Goal: Check status: Check status

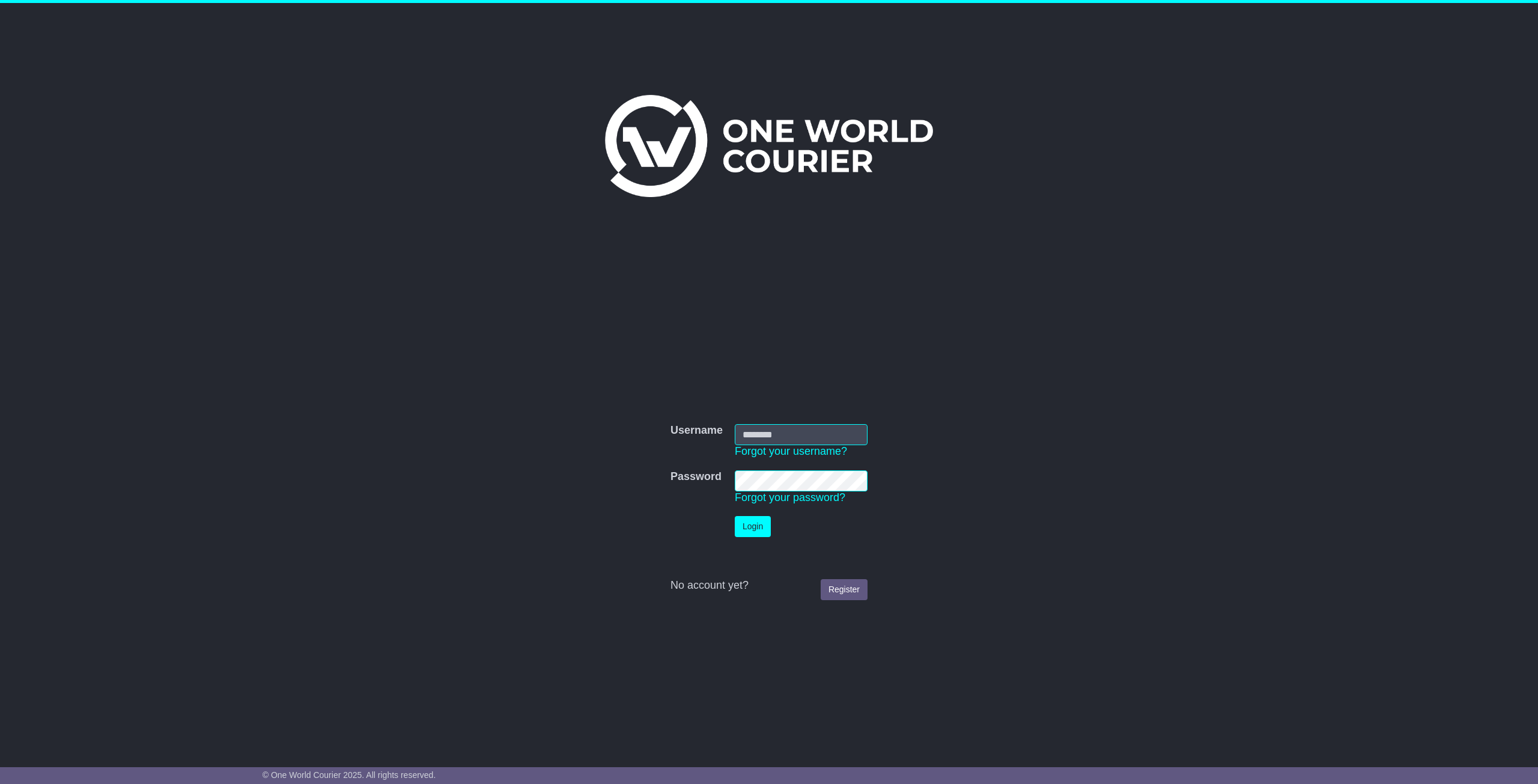
click at [772, 436] on input "Username" at bounding box center [801, 434] width 133 height 21
click at [940, 355] on div "Username Username Forgot your username? Password Password Forgot your password?…" at bounding box center [769, 503] width 615 height 477
click at [774, 431] on input "Username" at bounding box center [801, 434] width 133 height 21
type input "**********"
click at [735, 516] on button "Login" at bounding box center [752, 526] width 36 height 21
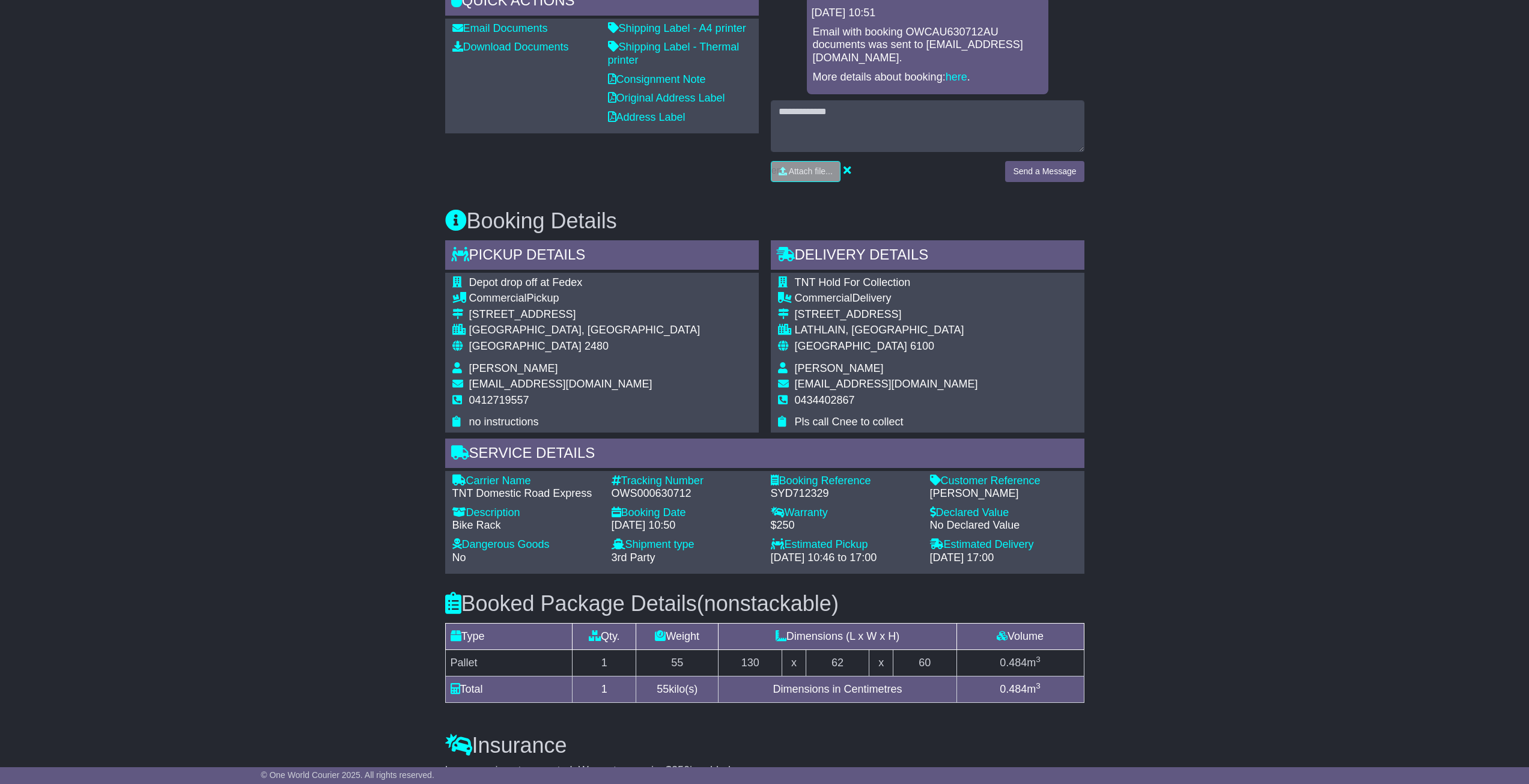
scroll to position [480, 0]
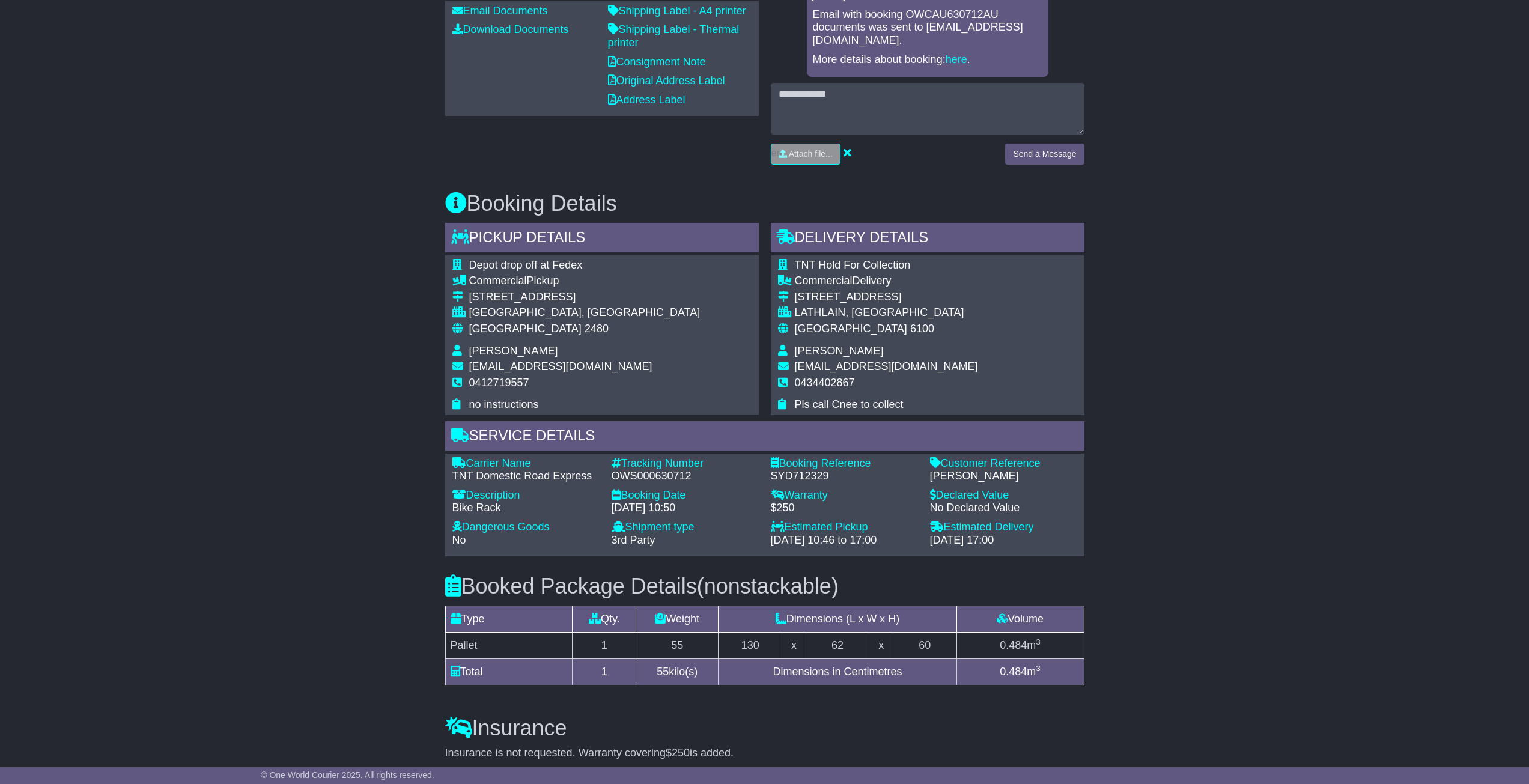
drag, startPoint x: 790, startPoint y: 263, endPoint x: 949, endPoint y: 404, distance: 212.5
click at [949, 404] on div "TNT Hold For Collection Commercial Delivery 20B Cookham Road LATHLAIN, WA Austr…" at bounding box center [928, 335] width 314 height 160
click at [926, 330] on div "Australia 6100" at bounding box center [886, 329] width 183 height 13
drag, startPoint x: 776, startPoint y: 233, endPoint x: 924, endPoint y: 349, distance: 188.0
click at [924, 349] on div "Delivery Details - Tail Lift TNT Hold For Collection Commercial Delivery 20B Co…" at bounding box center [928, 319] width 314 height 192
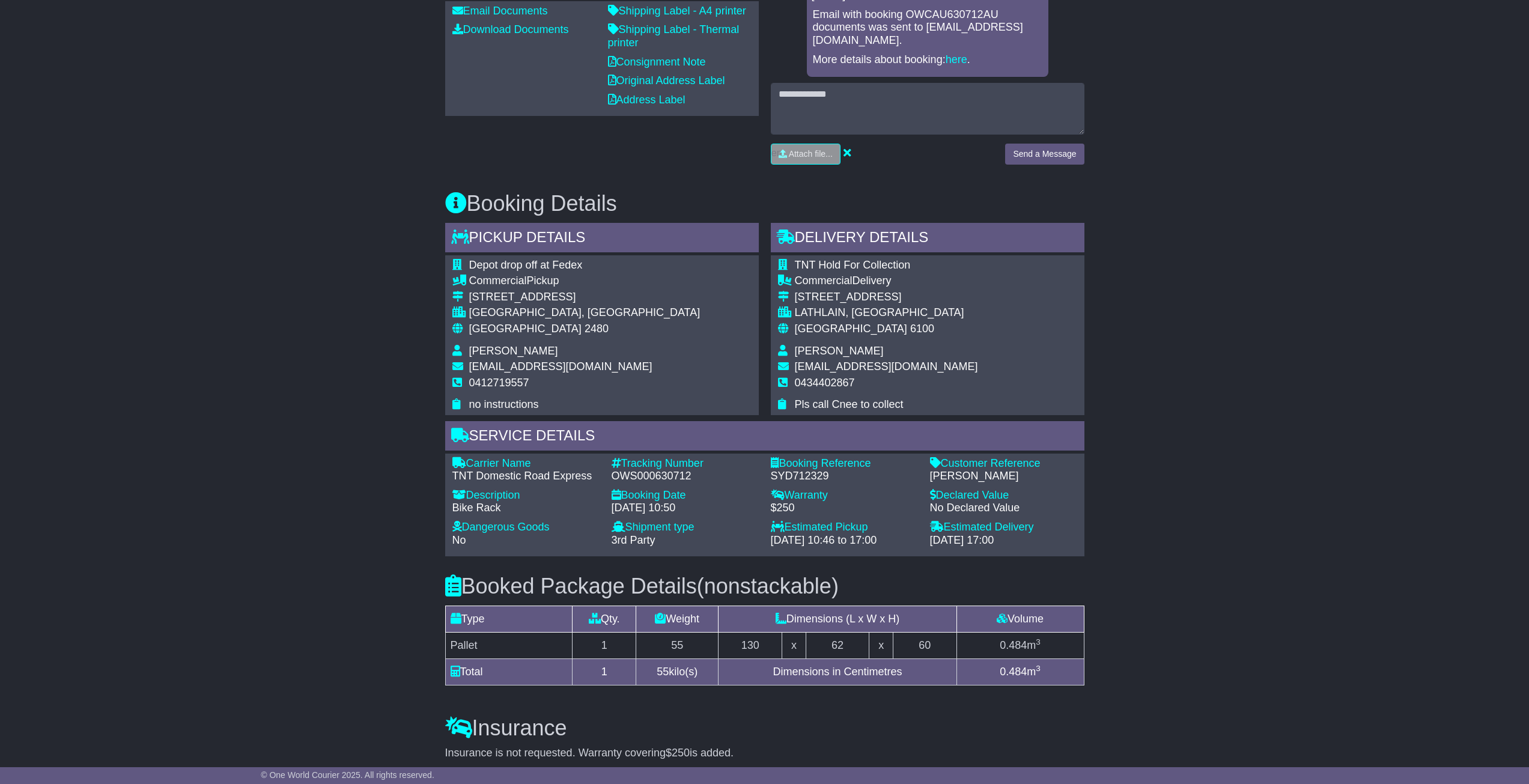
click at [925, 350] on td "Cheyenne Yates" at bounding box center [886, 353] width 183 height 16
drag, startPoint x: 783, startPoint y: 269, endPoint x: 959, endPoint y: 400, distance: 219.4
click at [959, 400] on div "TNT Hold For Collection Commercial Delivery 20B Cookham Road LATHLAIN, WA Austr…" at bounding box center [928, 335] width 314 height 160
copy table
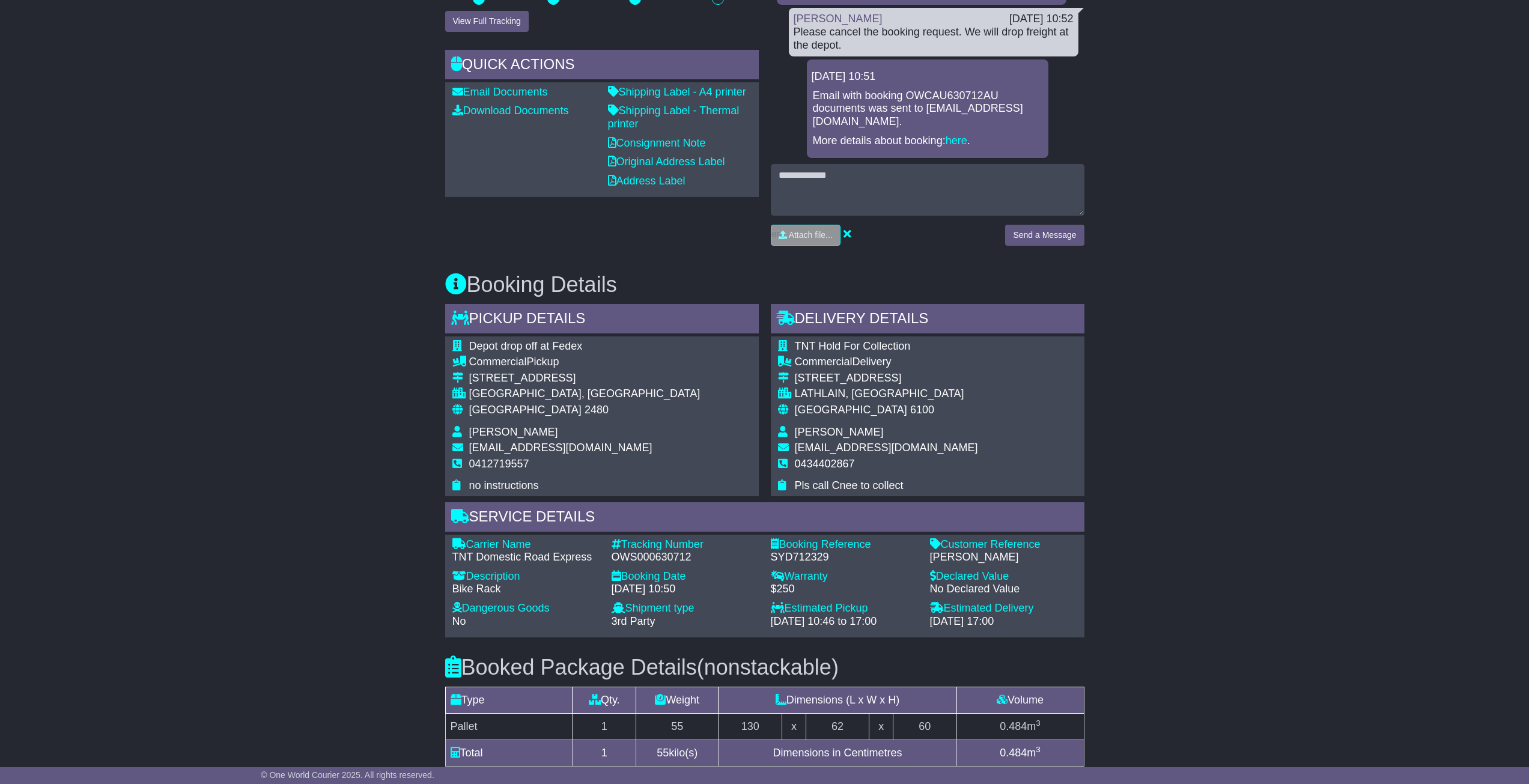
scroll to position [421, 0]
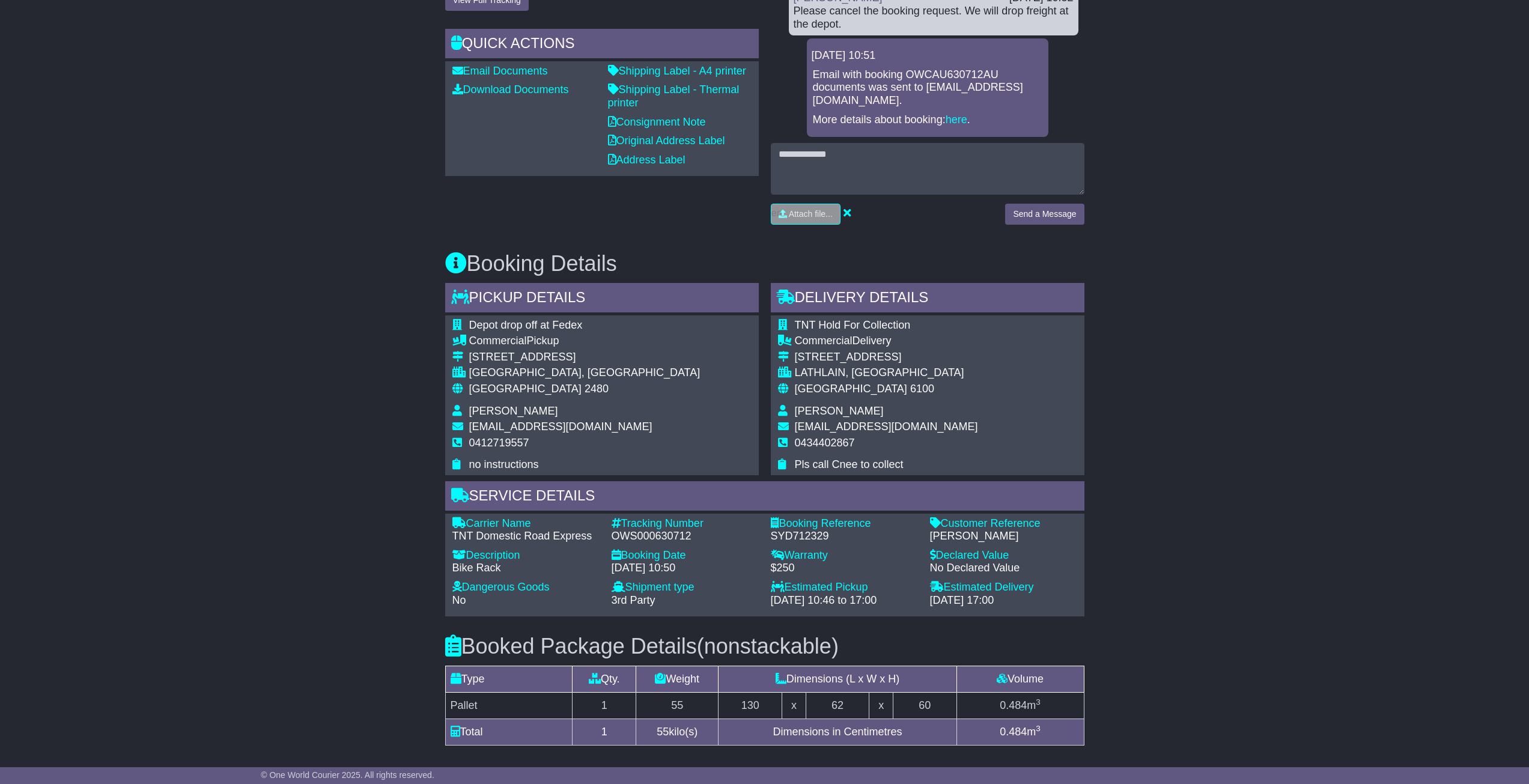
click at [961, 342] on div "TNT Hold For Collection Commercial Delivery 20B Cookham Road LATHLAIN, WA Austr…" at bounding box center [928, 395] width 314 height 160
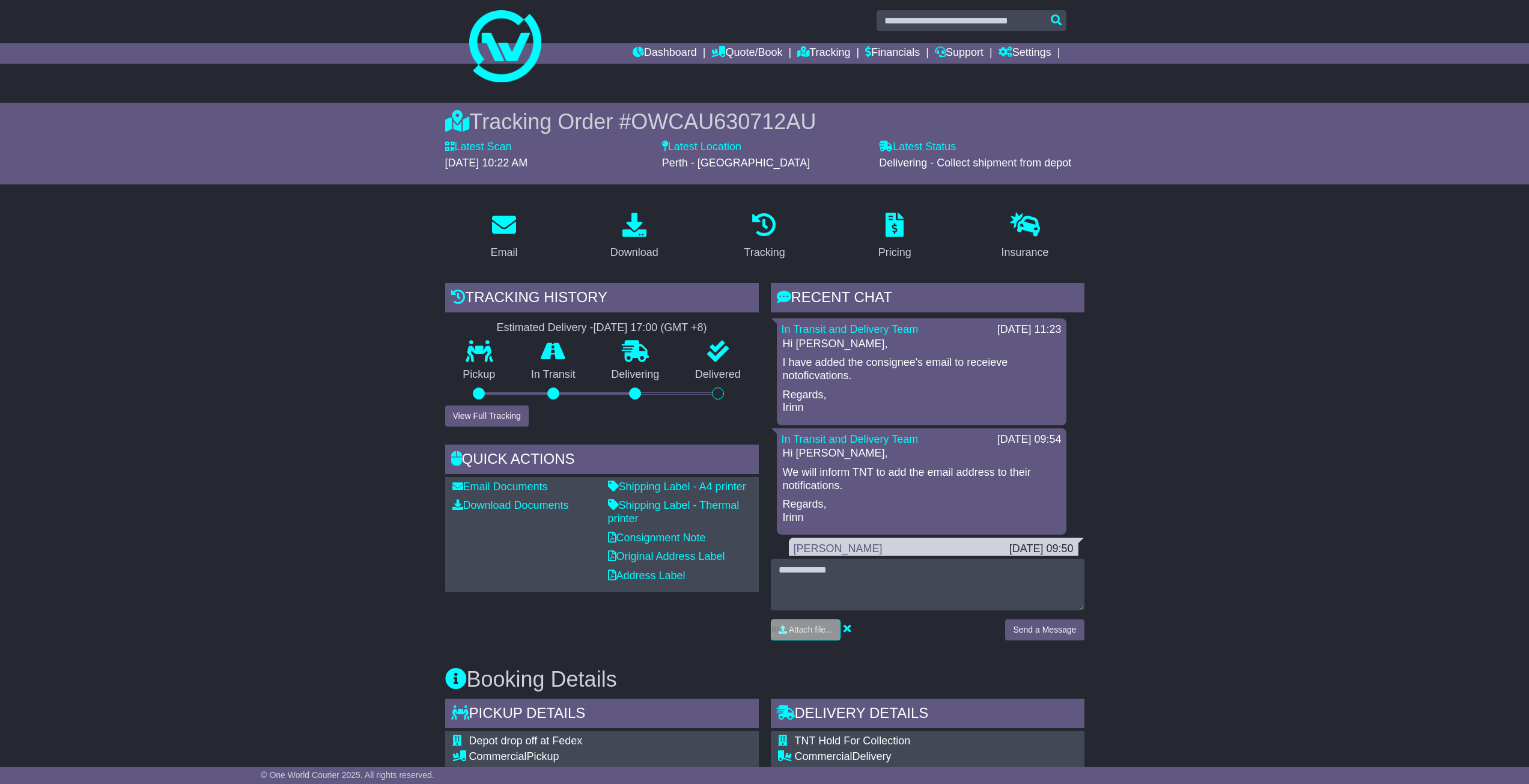
scroll to position [0, 0]
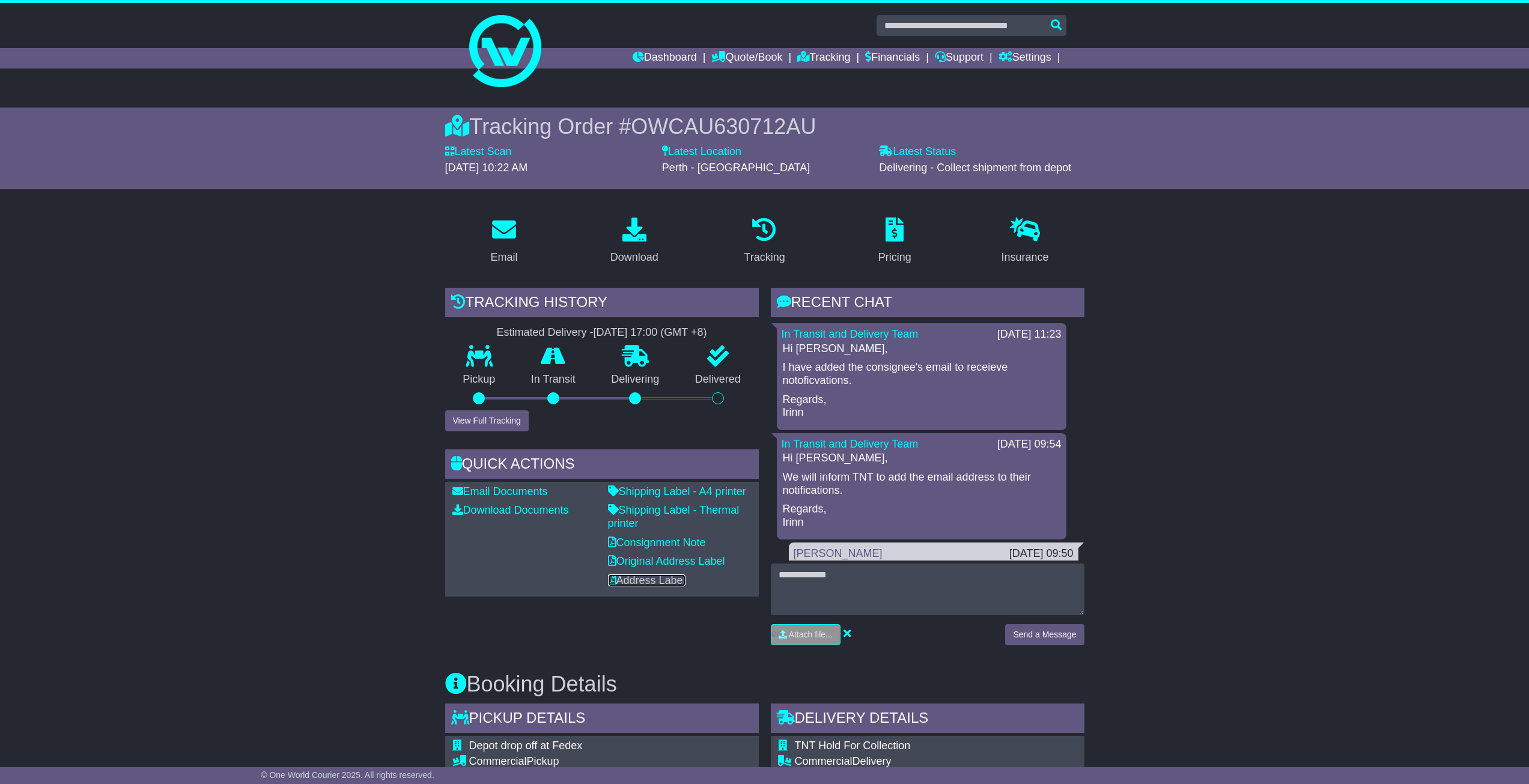
click at [648, 583] on link "Address Label" at bounding box center [647, 580] width 77 height 12
click at [665, 543] on link "Consignment Note" at bounding box center [657, 542] width 98 height 12
click at [660, 513] on link "Shipping Label - Thermal printer" at bounding box center [674, 516] width 131 height 25
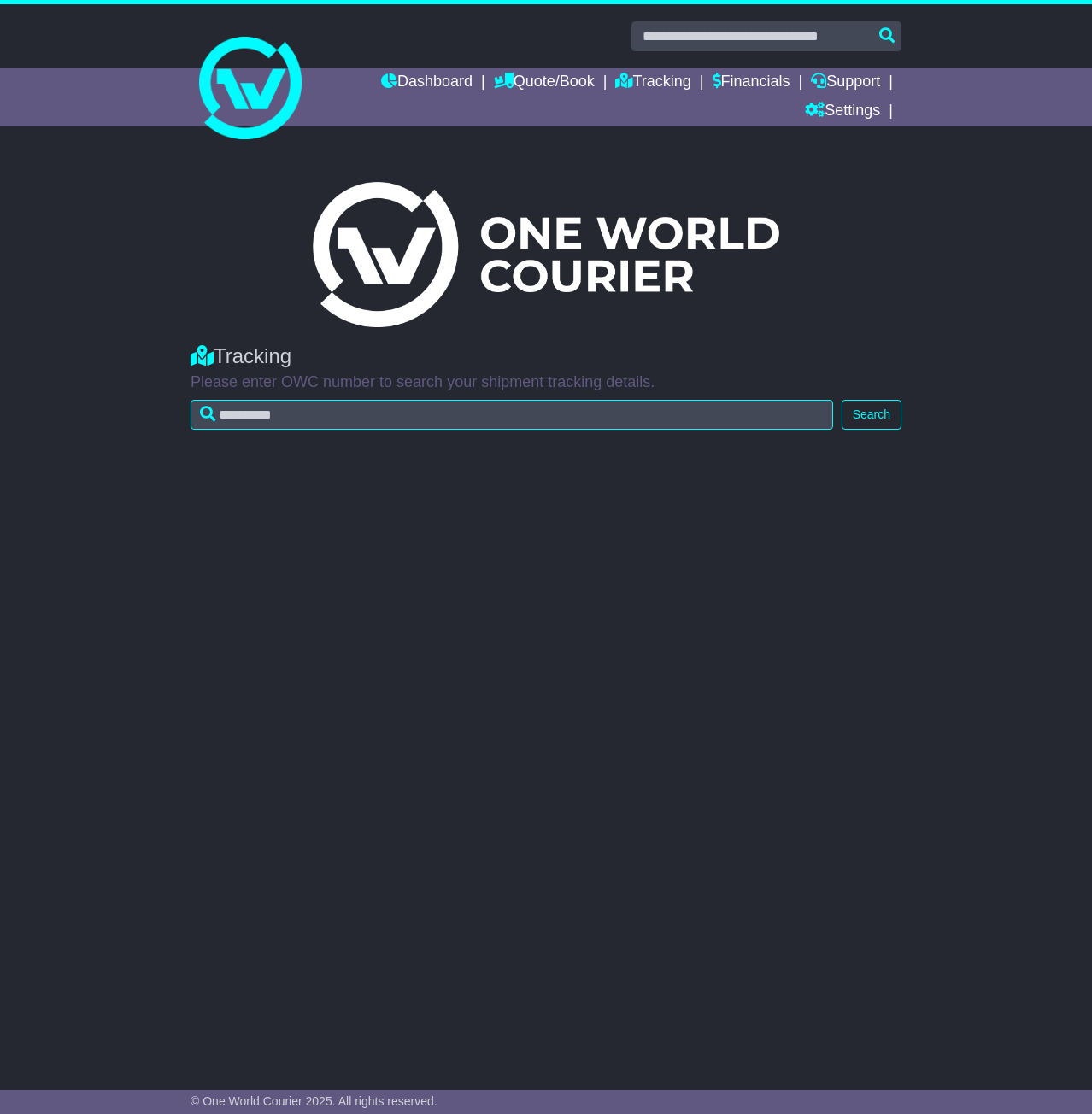
click at [239, 292] on col-sm-3 at bounding box center [546, 254] width 948 height 145
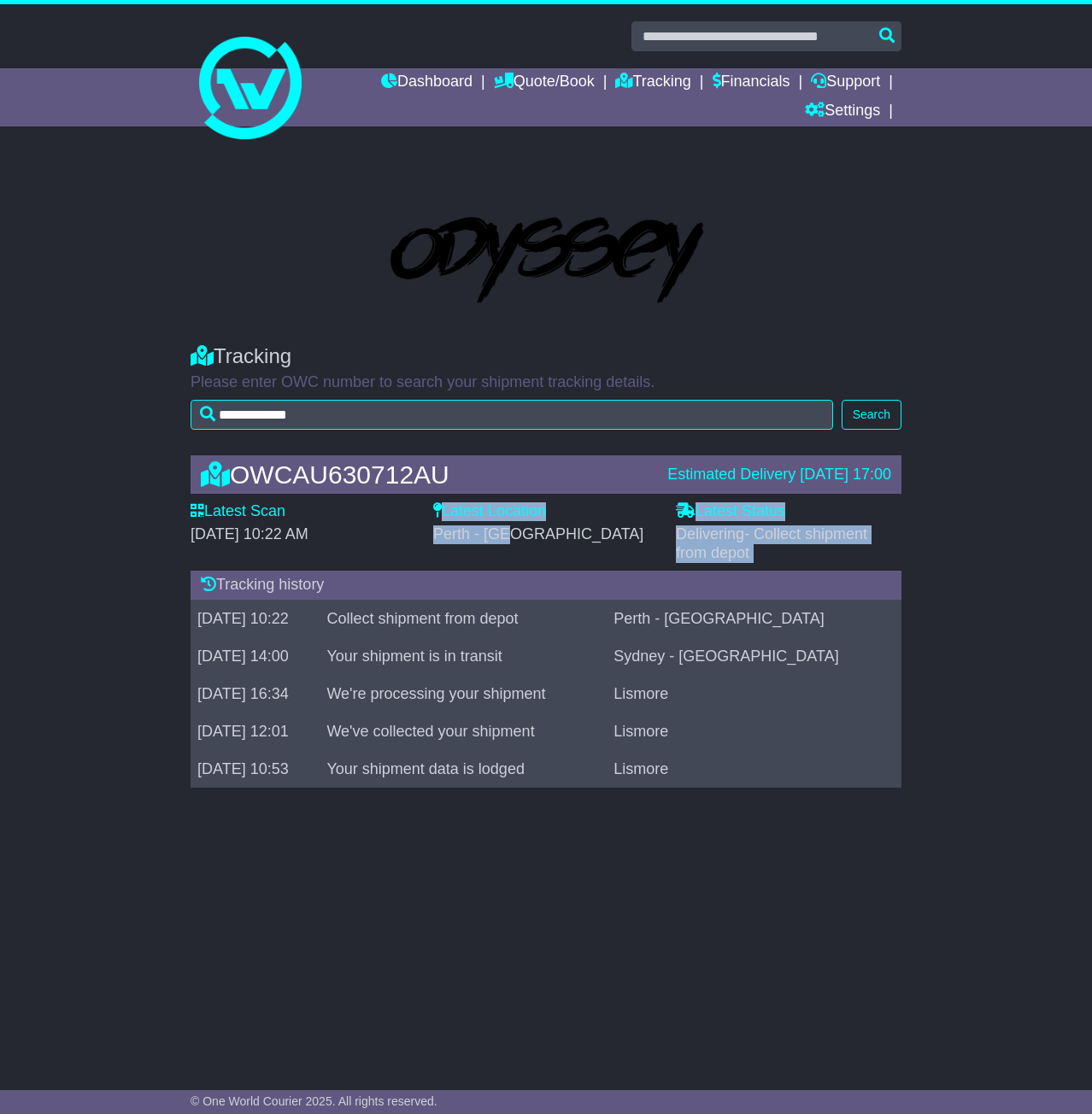
drag, startPoint x: 421, startPoint y: 544, endPoint x: 515, endPoint y: 543, distance: 94.0
click at [515, 543] on div "Latest Scan 12 August 2025 - 10:22 AM Latest Status - Delivering - Collect ship…" at bounding box center [546, 532] width 728 height 60
click at [518, 543] on span "Perth - Welshpool" at bounding box center [538, 533] width 210 height 17
drag, startPoint x: 436, startPoint y: 542, endPoint x: 563, endPoint y: 538, distance: 127.1
click at [563, 538] on div "Perth - Welshpool" at bounding box center [546, 534] width 225 height 19
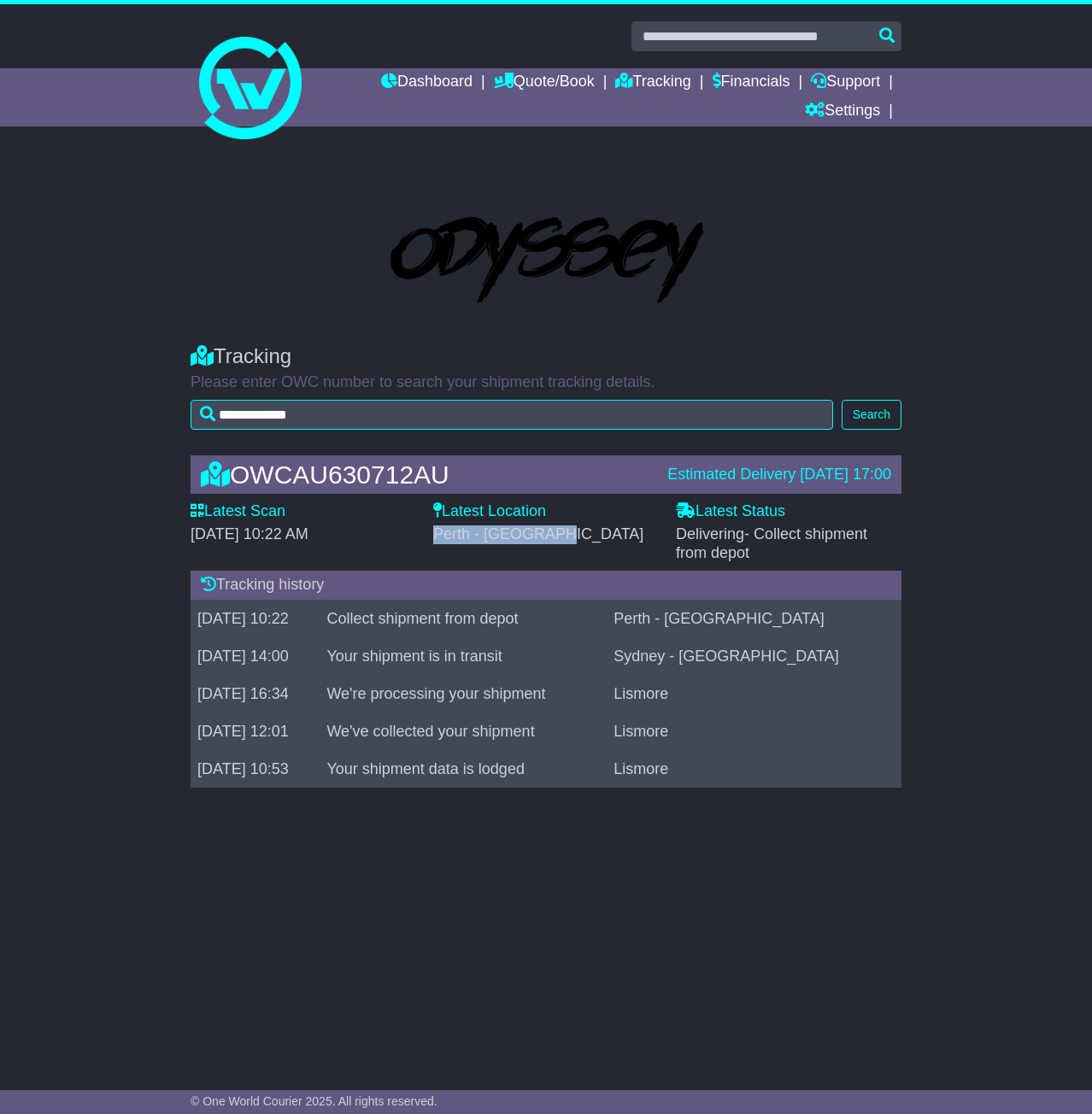
copy span "Perth - [GEOGRAPHIC_DATA]"
